Goal: Transaction & Acquisition: Book appointment/travel/reservation

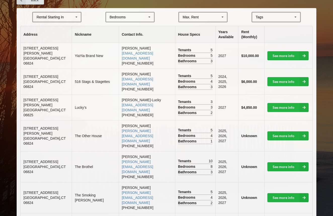
scroll to position [108, 0]
click at [305, 54] on icon at bounding box center [304, 55] width 9 height 9
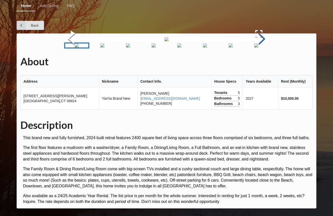
click at [261, 62] on button "Next Slide" at bounding box center [262, 40] width 14 height 46
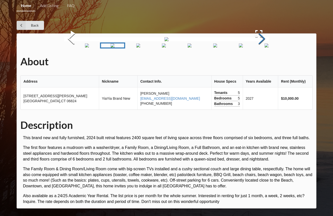
click at [261, 62] on button "Next Slide" at bounding box center [262, 40] width 14 height 46
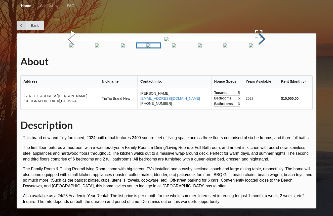
click at [261, 62] on button "Next Slide" at bounding box center [262, 40] width 14 height 46
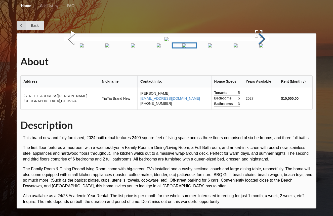
click at [261, 62] on button "Next Slide" at bounding box center [262, 40] width 14 height 46
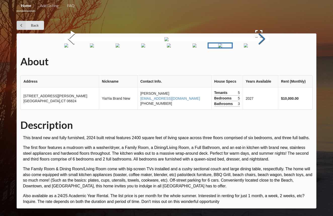
click at [261, 62] on button "Next Slide" at bounding box center [262, 40] width 14 height 46
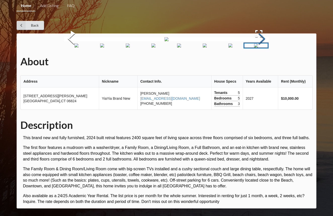
click at [261, 62] on button "Next Slide" at bounding box center [262, 40] width 14 height 46
click at [20, 25] on icon at bounding box center [21, 25] width 9 height 9
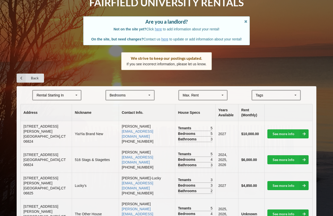
scroll to position [30, 0]
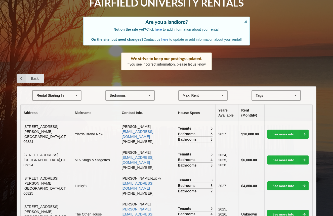
click at [292, 100] on icon at bounding box center [296, 95] width 8 height 9
click at [270, 107] on span "Beachfront" at bounding box center [264, 105] width 17 height 4
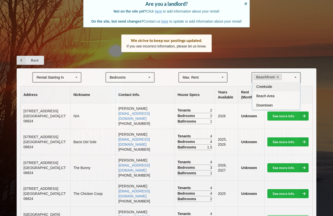
scroll to position [50, 0]
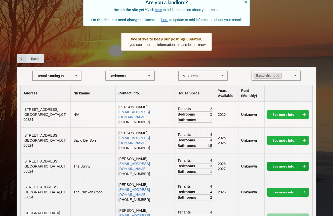
click at [286, 162] on link "See more info" at bounding box center [288, 166] width 41 height 9
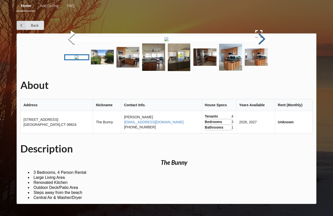
click at [257, 62] on button "Next Slide" at bounding box center [262, 40] width 14 height 46
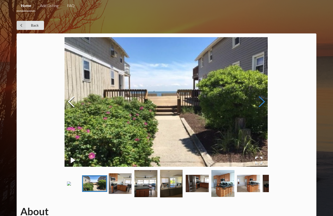
click at [257, 106] on button "Next Slide" at bounding box center [262, 103] width 14 height 46
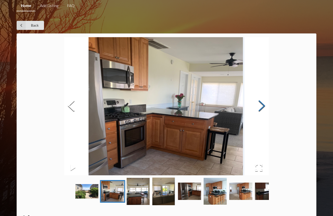
click at [257, 106] on button "Next Slide" at bounding box center [262, 107] width 14 height 46
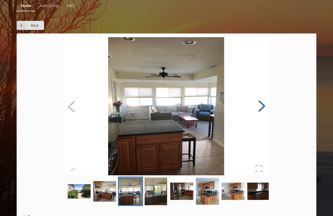
click at [257, 106] on button "Next Slide" at bounding box center [262, 107] width 14 height 46
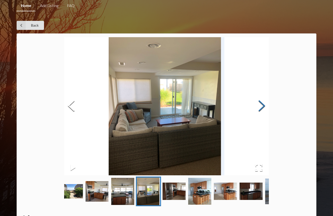
click at [257, 106] on button "Next Slide" at bounding box center [262, 107] width 14 height 46
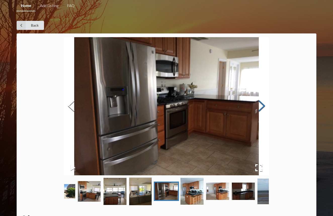
click at [257, 106] on button "Next Slide" at bounding box center [262, 107] width 14 height 46
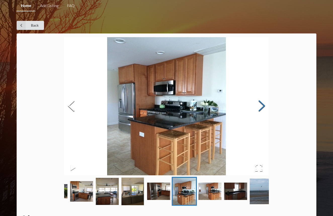
click at [257, 106] on button "Next Slide" at bounding box center [262, 107] width 14 height 46
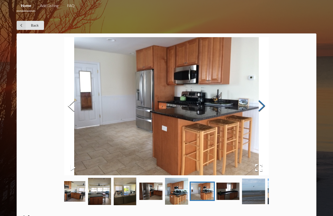
click at [257, 106] on button "Next Slide" at bounding box center [262, 107] width 14 height 46
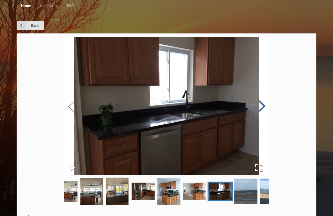
click at [257, 106] on button "Next Slide" at bounding box center [262, 107] width 14 height 46
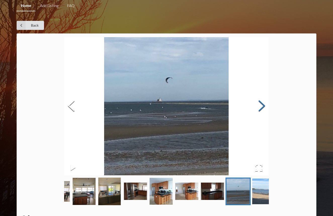
click at [257, 106] on button "Next Slide" at bounding box center [262, 107] width 14 height 46
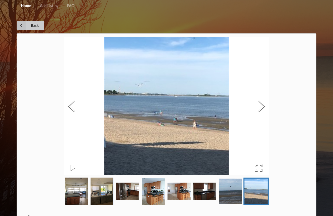
click at [20, 26] on icon at bounding box center [21, 25] width 9 height 9
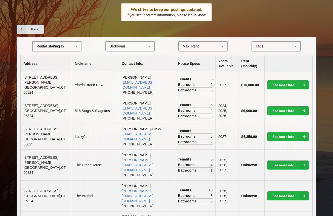
scroll to position [80, 0]
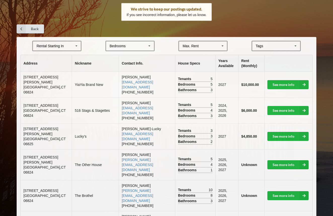
click at [263, 49] on div "Tags" at bounding box center [263, 46] width 16 height 6
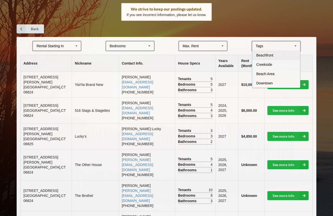
click at [261, 57] on span "Beachfront" at bounding box center [264, 55] width 17 height 4
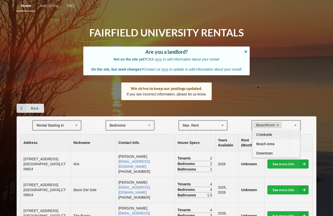
scroll to position [0, 0]
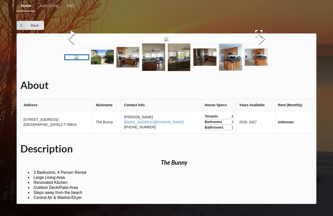
scroll to position [134, 0]
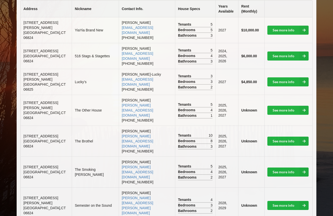
scroll to position [50, 0]
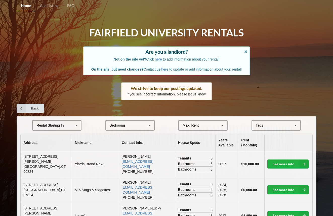
scroll to position [108, 0]
